Goal: Task Accomplishment & Management: Manage account settings

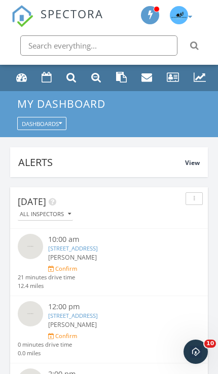
click at [68, 249] on link "2971 Estancia Blvd Building 2, Clearwater, FL 33761" at bounding box center [73, 249] width 50 height 8
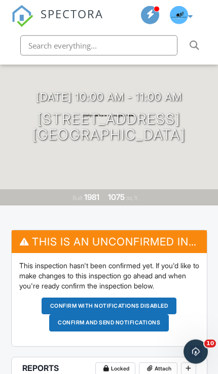
click at [111, 91] on h3 "09/29/2025 10:00 am - 11:00 am" at bounding box center [109, 97] width 146 height 12
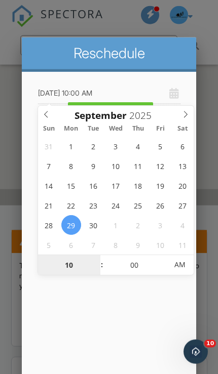
click at [68, 269] on input "10" at bounding box center [69, 265] width 62 height 20
type input "01"
type input "09/29/2025 1:00 AM"
type input "11"
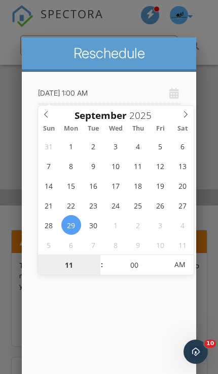
type input "09/29/2025 11:00 AM"
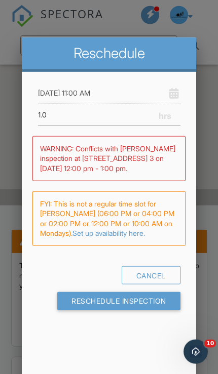
click at [164, 61] on h2 "Reschedule" at bounding box center [109, 54] width 160 height 18
click at [159, 311] on input "Reschedule Inspection" at bounding box center [118, 301] width 123 height 18
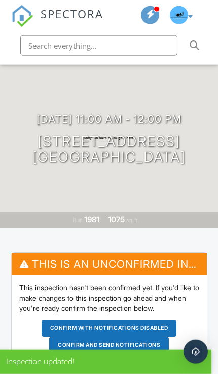
scroll to position [93, 0]
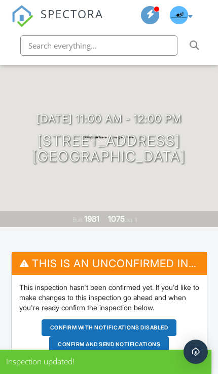
click at [80, 341] on button "Confirm and send notifications" at bounding box center [109, 344] width 120 height 17
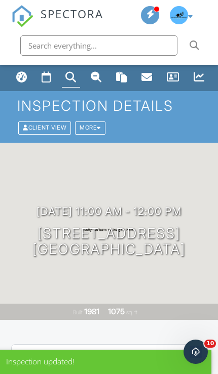
click at [29, 78] on link "Dashboard" at bounding box center [22, 77] width 18 height 19
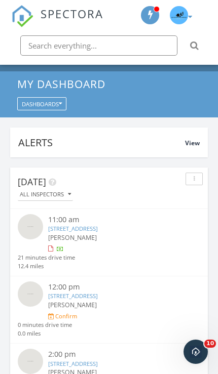
click at [76, 361] on link "2971 Estancia Blvd Building 4, Clearwater, FL 33761" at bounding box center [73, 364] width 50 height 8
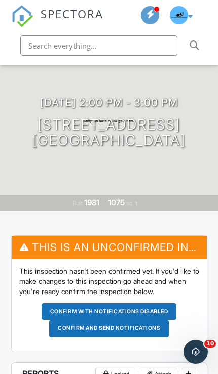
click at [118, 97] on h3 "09/29/2025 2:00 pm - 3:00 pm" at bounding box center [109, 103] width 138 height 12
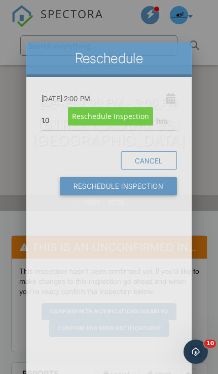
click at [107, 95] on input "09/29/2025 2:00 PM" at bounding box center [109, 99] width 135 height 22
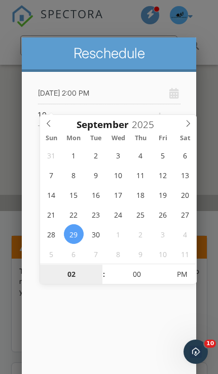
click at [68, 275] on input "02" at bounding box center [71, 275] width 62 height 20
type input "01"
type input "09/29/2025 1:00 PM"
type input "12"
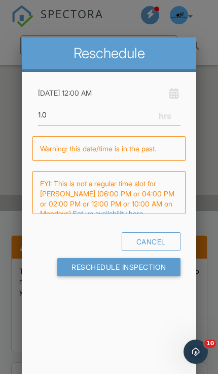
click at [152, 349] on div "Reschedule 09/29/2025 12:00 AM 1.0 Warning: this date/time is in the past. WARN…" at bounding box center [109, 214] width 174 height 355
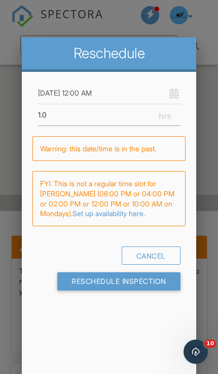
click at [108, 99] on input "09/29/2025 12:00 AM" at bounding box center [109, 94] width 142 height 22
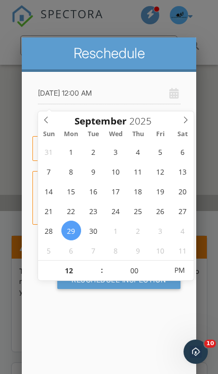
type input "[DATE] 12:00 PM"
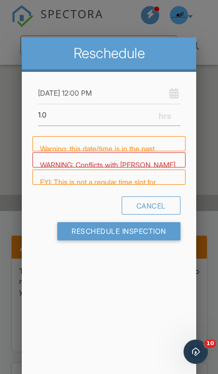
click at [162, 334] on div "Reschedule 09/29/2025 12:00 PM 1.0 Warning: this date/time is in the past. WARN…" at bounding box center [109, 214] width 174 height 355
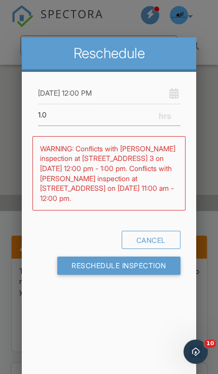
click at [164, 271] on input "Reschedule Inspection" at bounding box center [118, 266] width 123 height 18
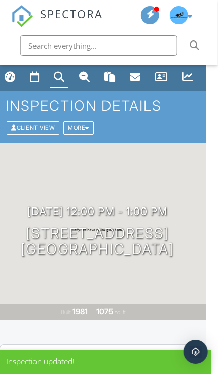
scroll to position [0, 12]
click at [13, 80] on div "Dashboard" at bounding box center [9, 76] width 11 height 11
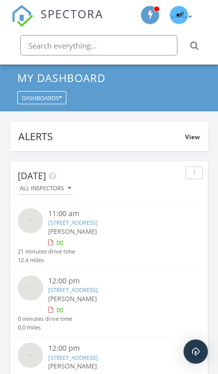
scroll to position [26, 0]
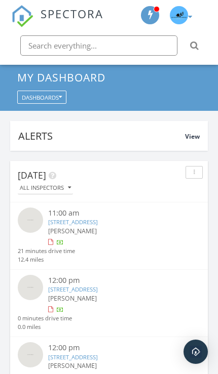
click at [94, 356] on link "2971 Estancia Blvd Building 3, Clearwater, FL 33761" at bounding box center [73, 358] width 50 height 8
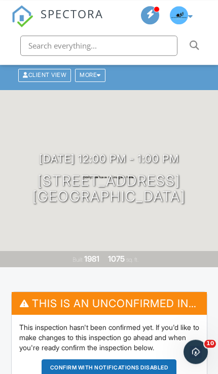
scroll to position [53, 0]
click at [69, 153] on h3 "[DATE] 12:00 pm - 1:00 pm" at bounding box center [109, 159] width 140 height 12
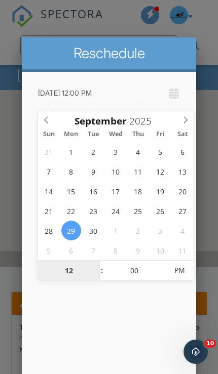
click at [62, 272] on input "12" at bounding box center [69, 271] width 62 height 20
type input "01"
type input "[DATE] 1:00 PM"
type input "11"
type input "[DATE] 11:00 PM"
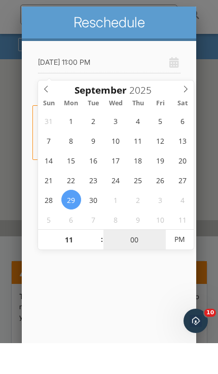
click at [137, 261] on input "00" at bounding box center [134, 271] width 62 height 20
type input "03"
type input "09/29/2025 11:03 PM"
type input "30"
type input "[DATE] 11:30 AM"
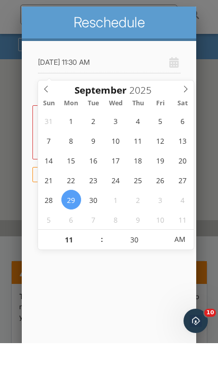
scroll to position [84, 0]
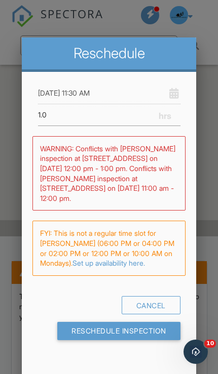
click at [96, 335] on input "Reschedule Inspection" at bounding box center [118, 331] width 123 height 18
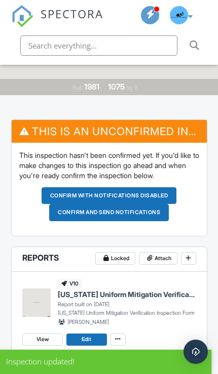
scroll to position [275, 0]
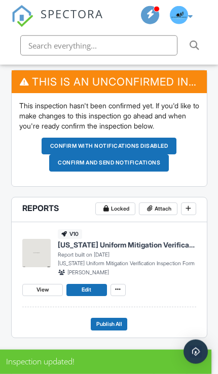
click at [71, 164] on button "Confirm and send notifications" at bounding box center [109, 163] width 120 height 17
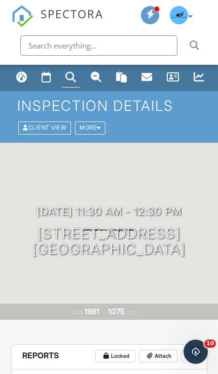
click at [21, 74] on div "Dashboard" at bounding box center [21, 76] width 11 height 11
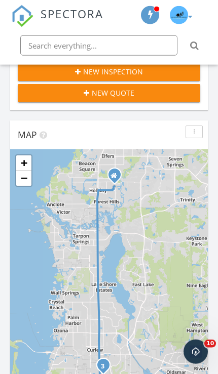
scroll to position [372, 0]
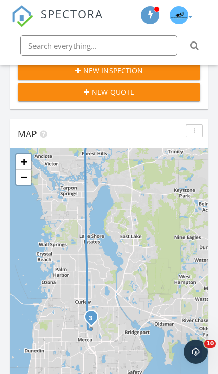
click at [68, 340] on div "1 2 3 + − Mile Stretch Drive, US 19, , 20.0 km, 21 min Head south on Cora Drive…" at bounding box center [109, 280] width 198 height 265
click at [66, 334] on div "1 2 3 + − Mile Stretch Drive, US 19, , 20.0 km, 21 min Head south on Cora Drive…" at bounding box center [109, 280] width 198 height 265
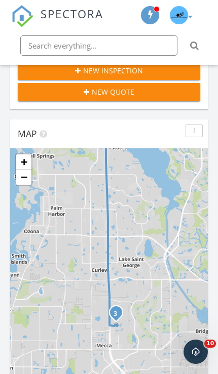
click at [92, 339] on div "1 2 3 + − Mile Stretch Drive, US 19, , 20.0 km, 21 min Head south on Cora Drive…" at bounding box center [109, 280] width 198 height 265
